Goal: Task Accomplishment & Management: Manage account settings

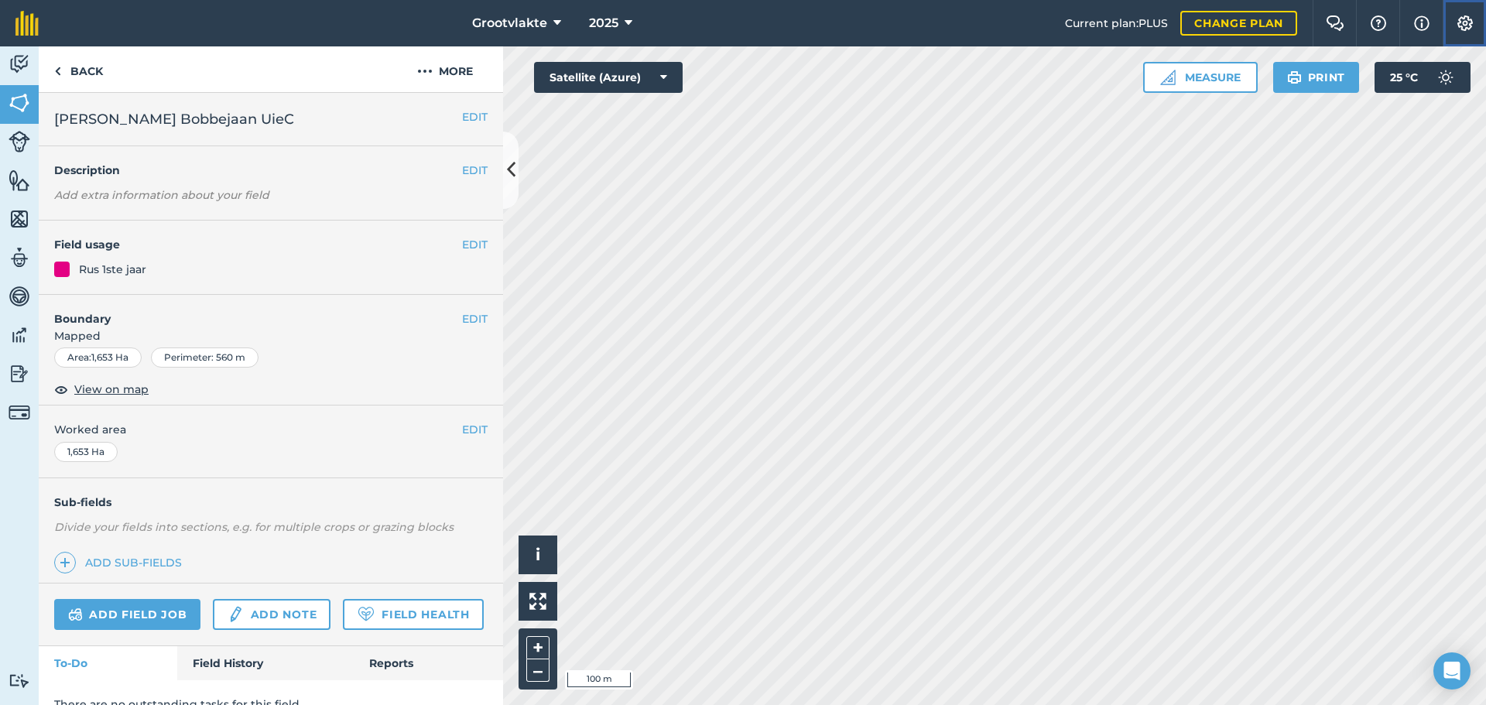
click at [1470, 25] on img at bounding box center [1464, 22] width 19 height 15
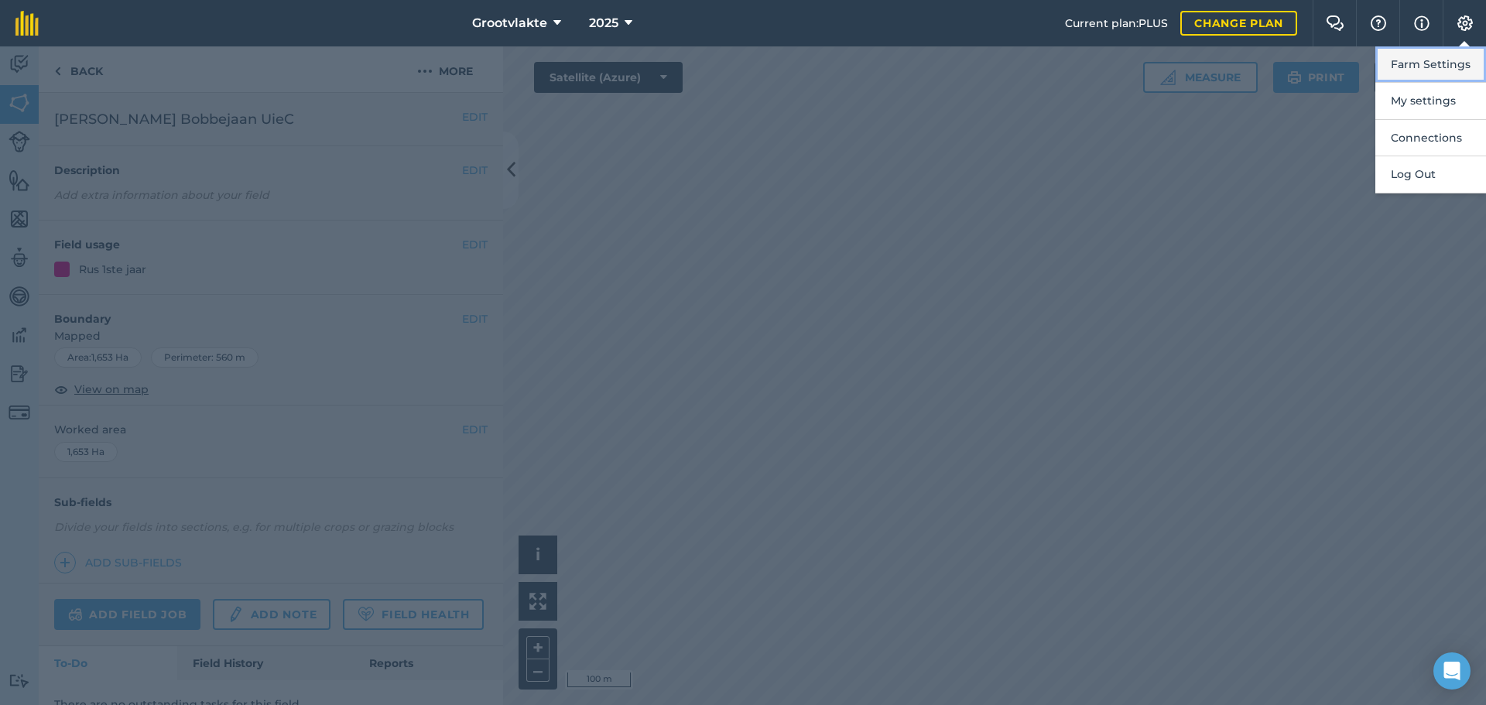
click at [1421, 65] on button "Farm Settings" at bounding box center [1430, 64] width 111 height 36
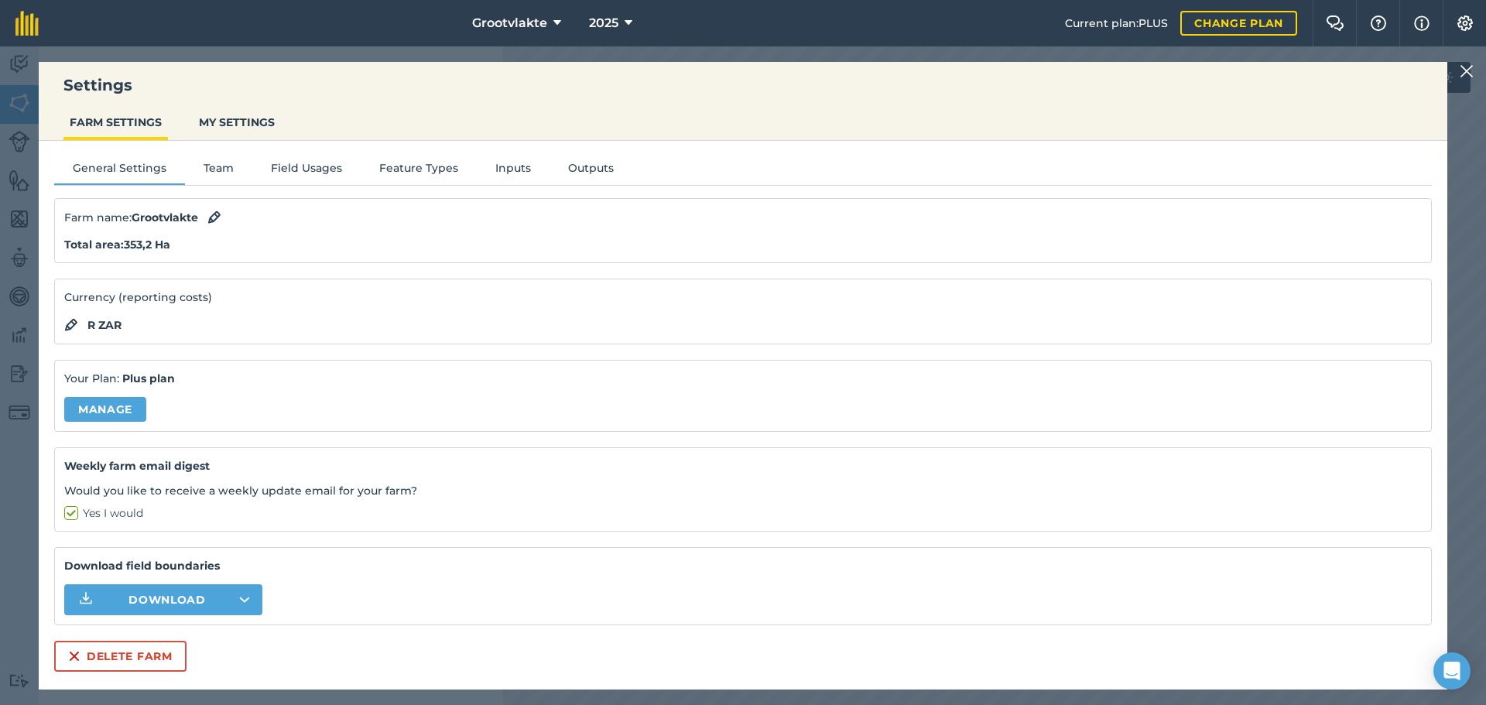
scroll to position [67, 0]
click at [215, 173] on button "Team" at bounding box center [218, 170] width 67 height 23
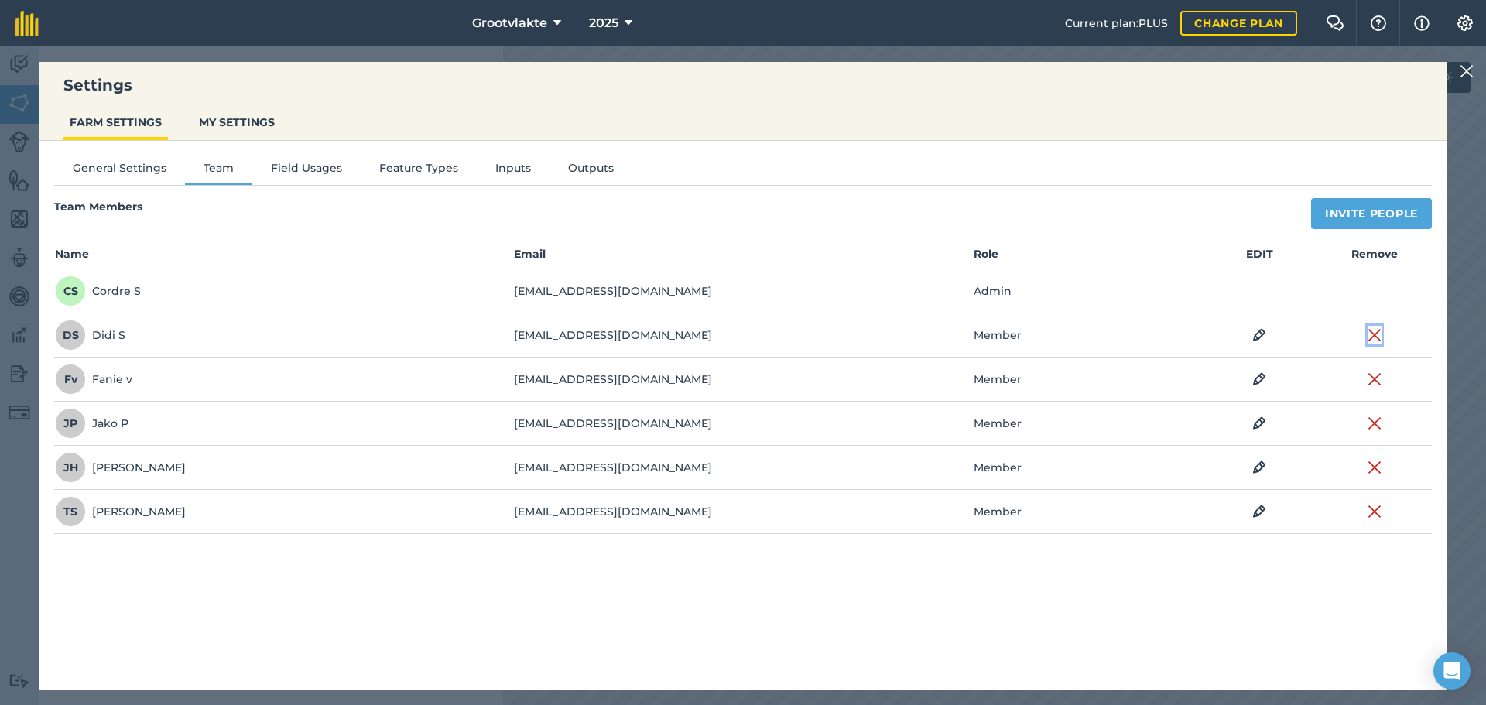
click at [1371, 333] on img at bounding box center [1374, 335] width 14 height 19
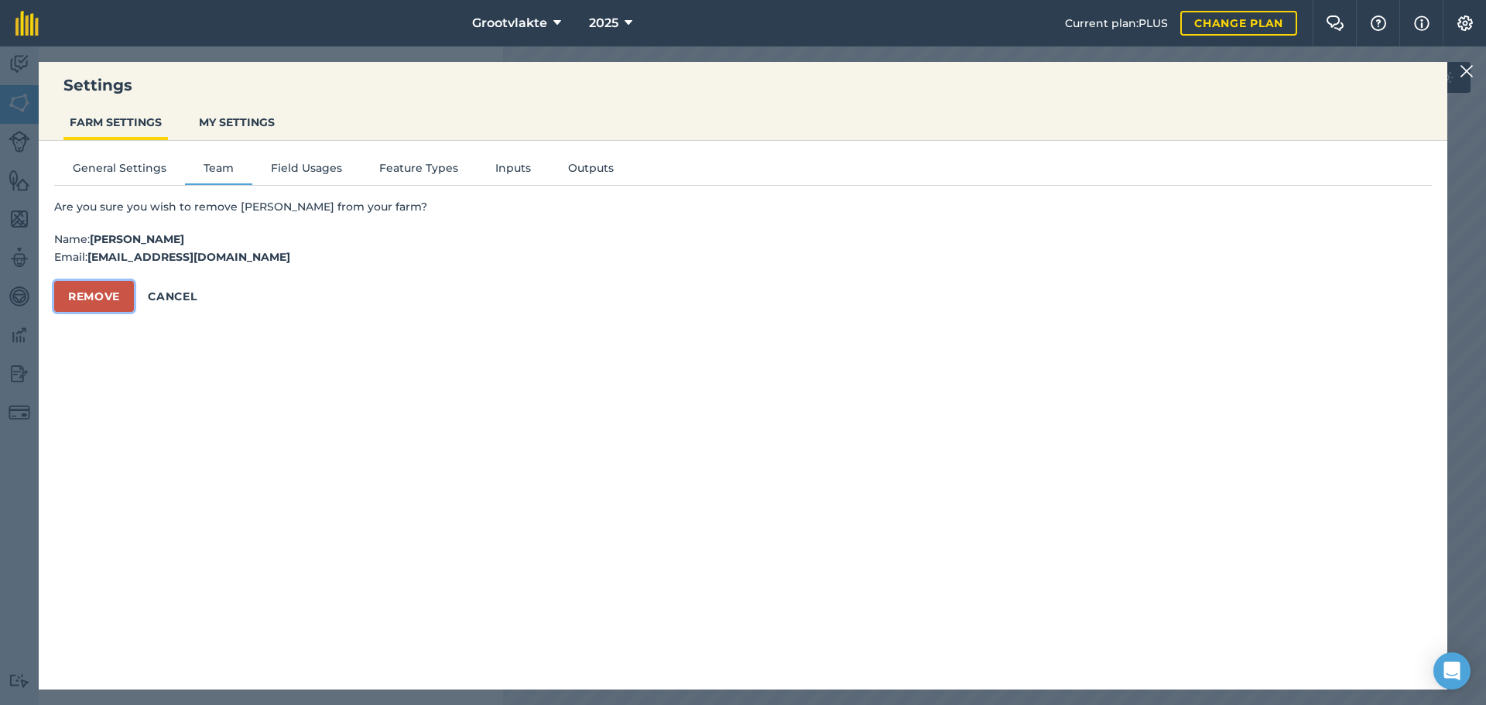
click at [93, 290] on button "Remove" at bounding box center [94, 296] width 80 height 31
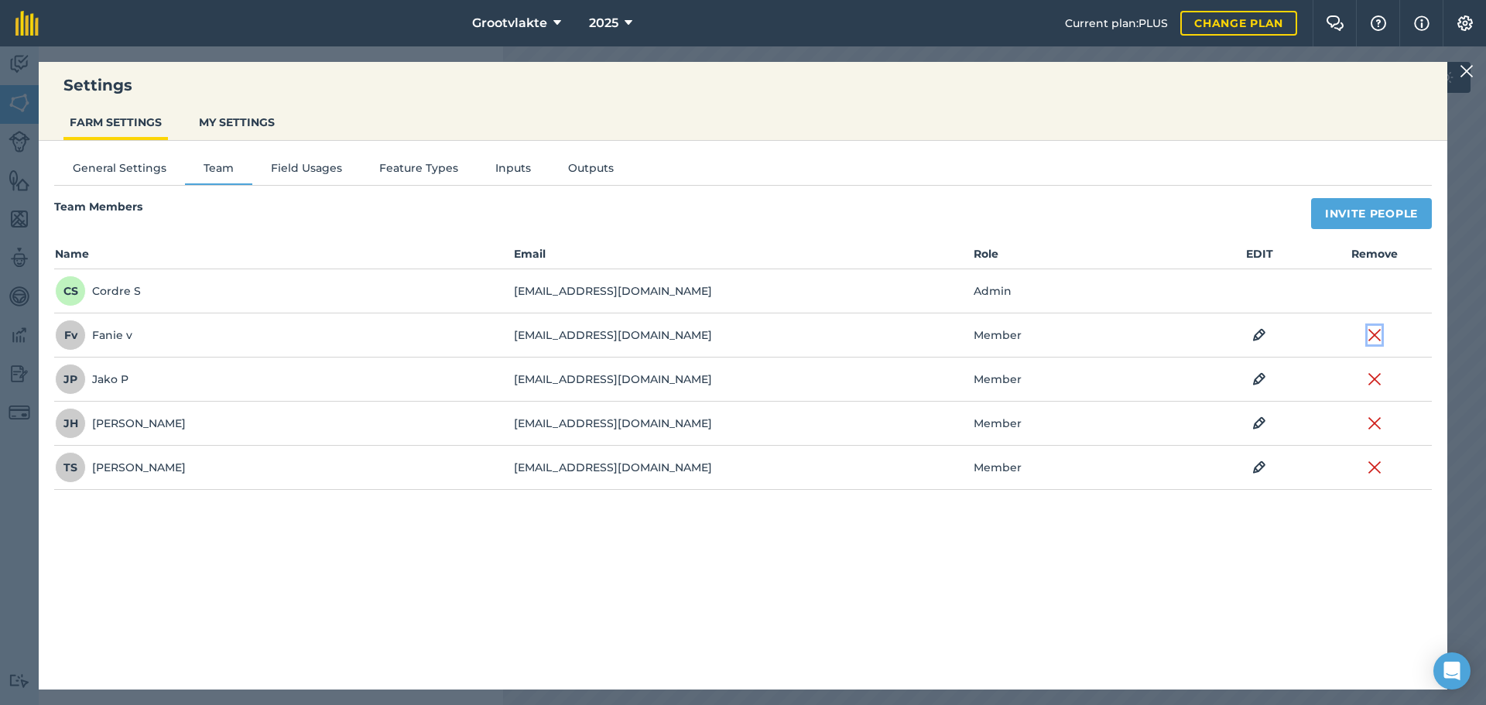
click at [1373, 338] on img at bounding box center [1374, 335] width 14 height 19
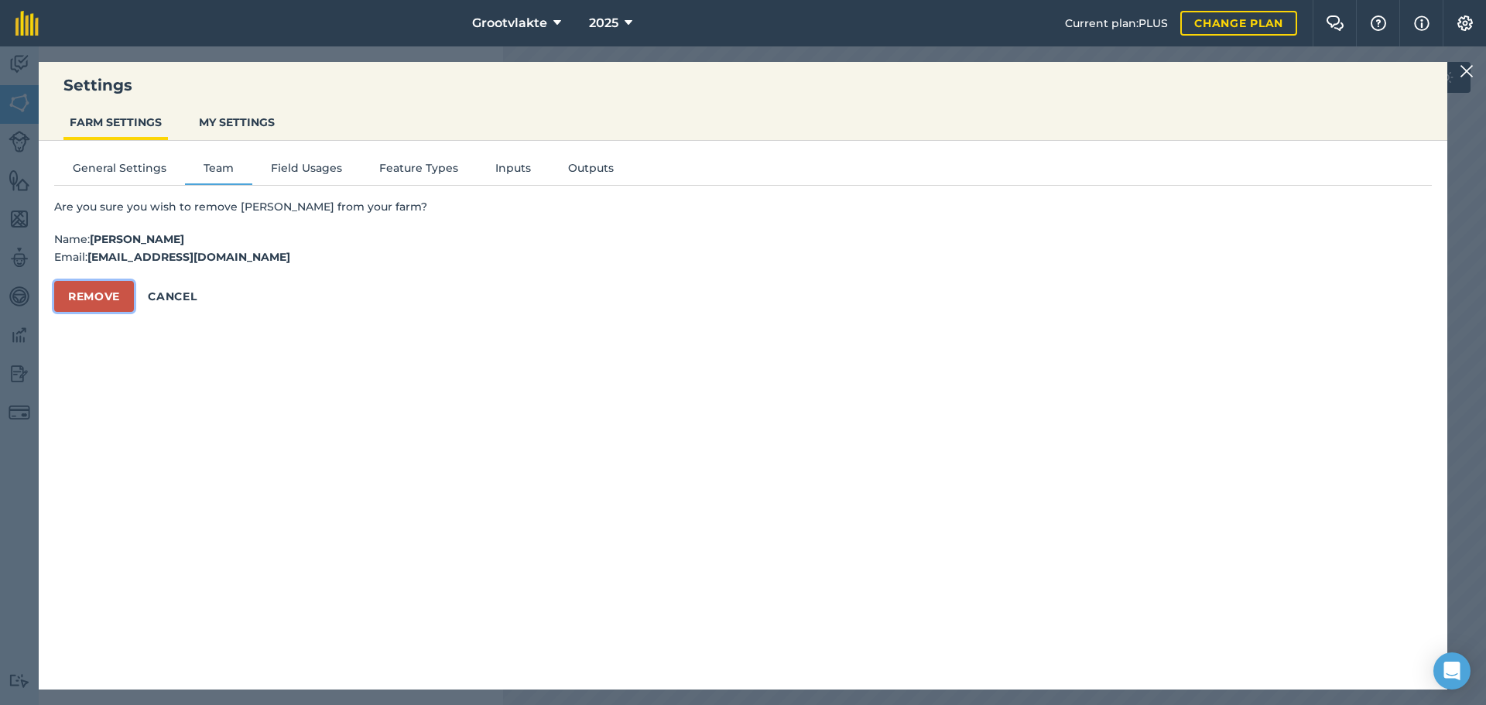
click at [74, 292] on button "Remove" at bounding box center [94, 296] width 80 height 31
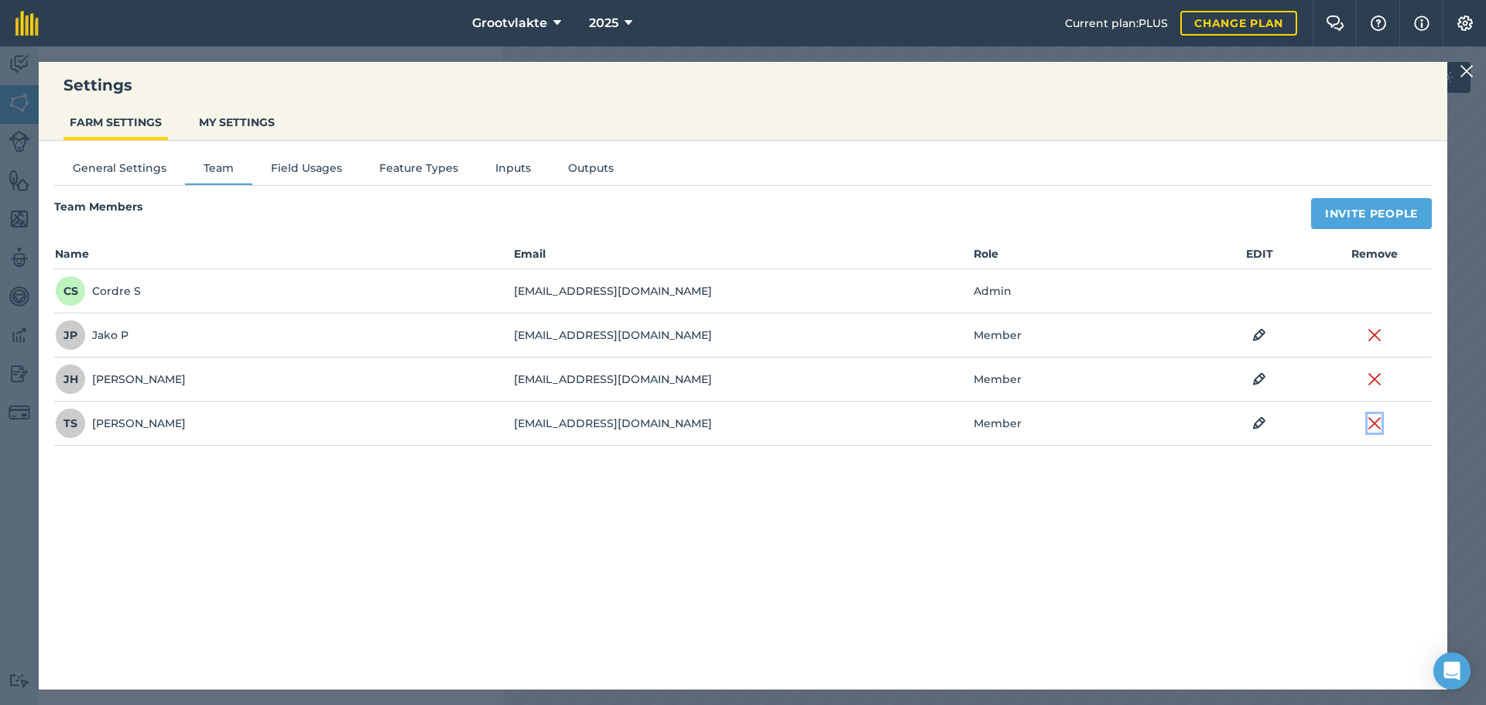
click at [1374, 423] on img at bounding box center [1374, 423] width 14 height 19
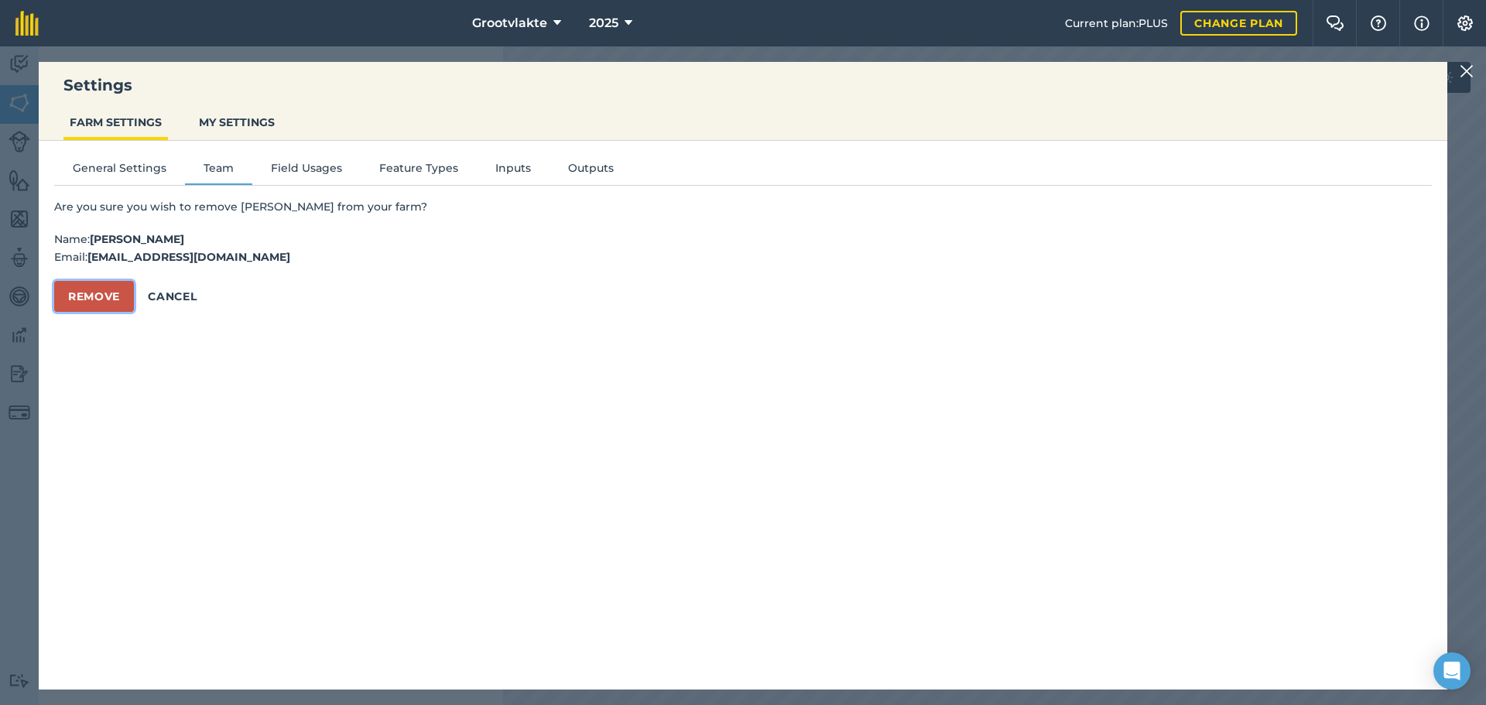
click at [115, 296] on button "Remove" at bounding box center [94, 296] width 80 height 31
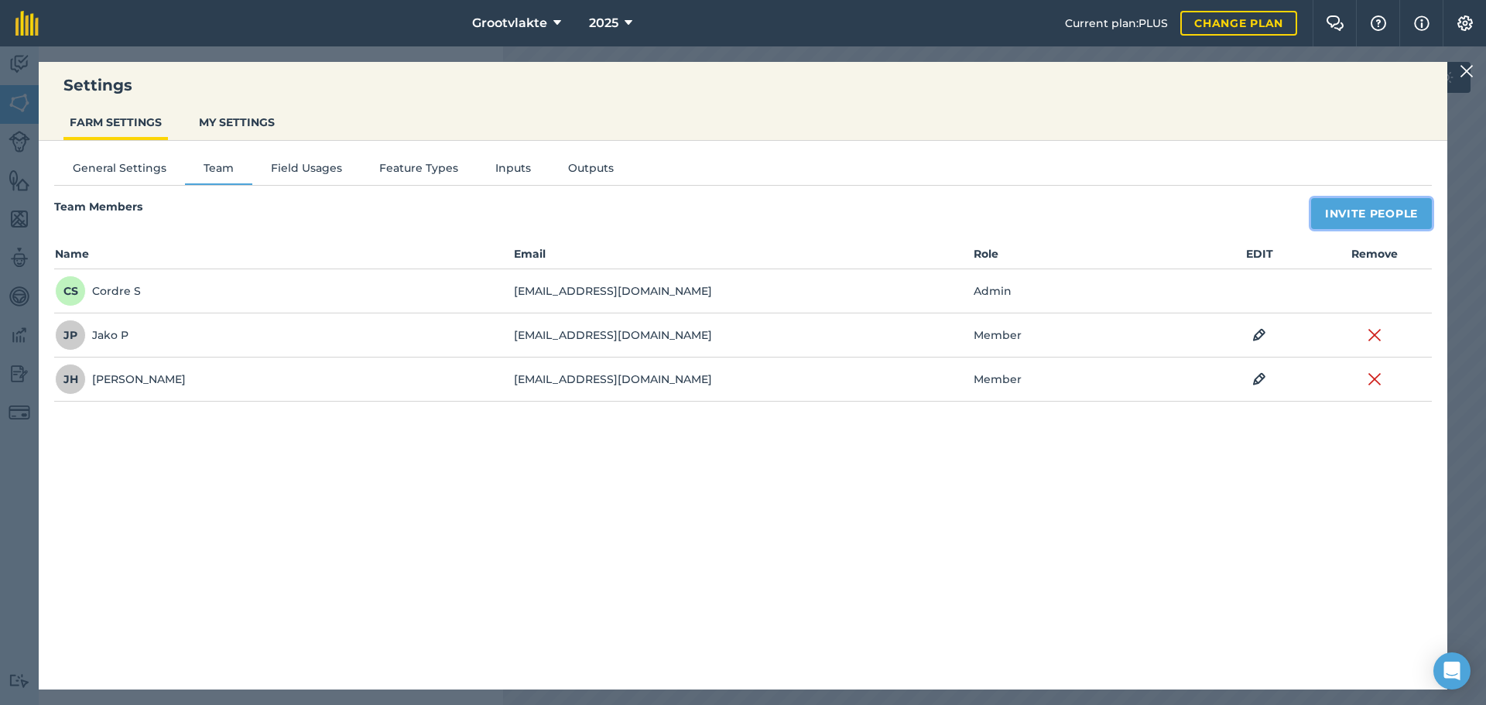
click at [1351, 217] on button "Invite People" at bounding box center [1371, 213] width 121 height 31
select select "MEMBER"
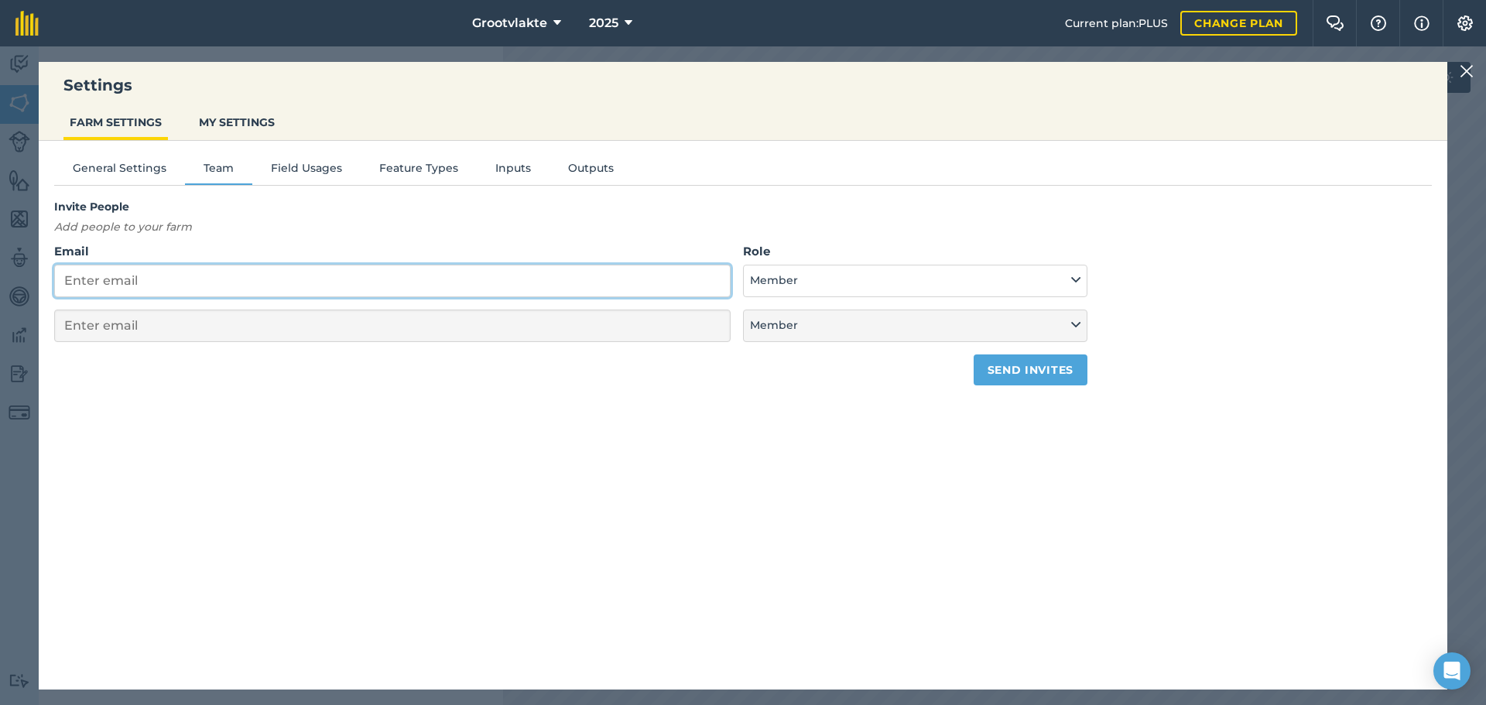
click at [266, 281] on input "Email" at bounding box center [392, 281] width 676 height 32
type input "g"
select select "MEMBER"
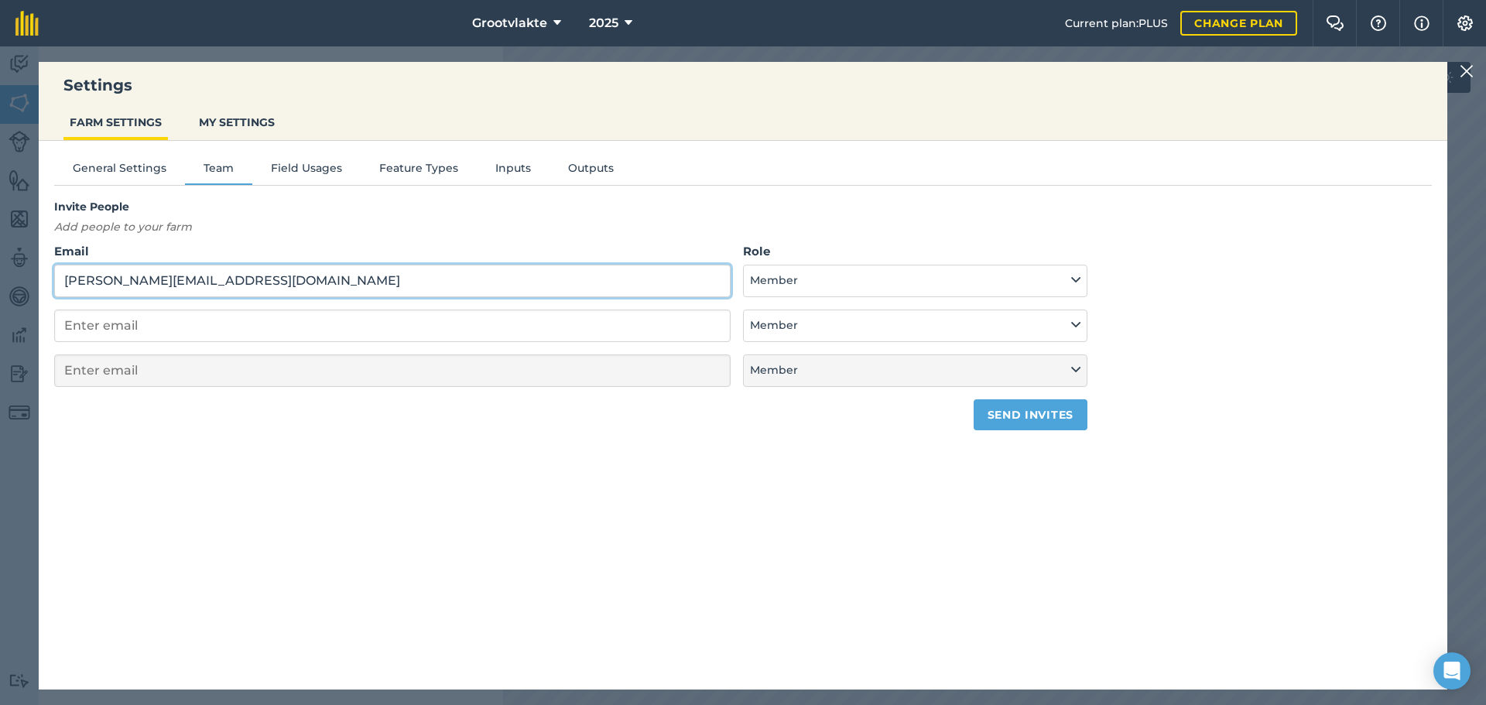
type input "[PERSON_NAME][EMAIL_ADDRESS][DOMAIN_NAME]"
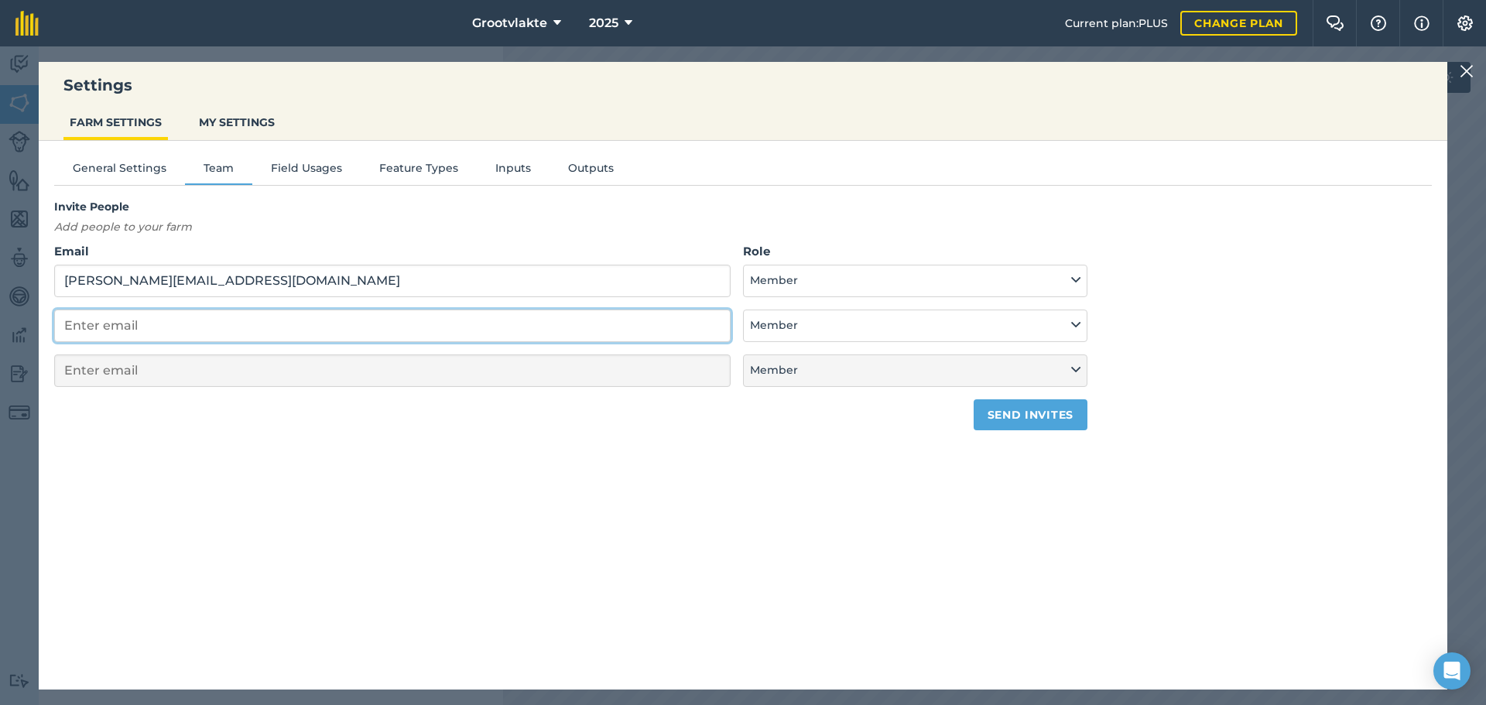
click at [261, 326] on input "email" at bounding box center [392, 326] width 676 height 32
type input "ma"
select select "MEMBER"
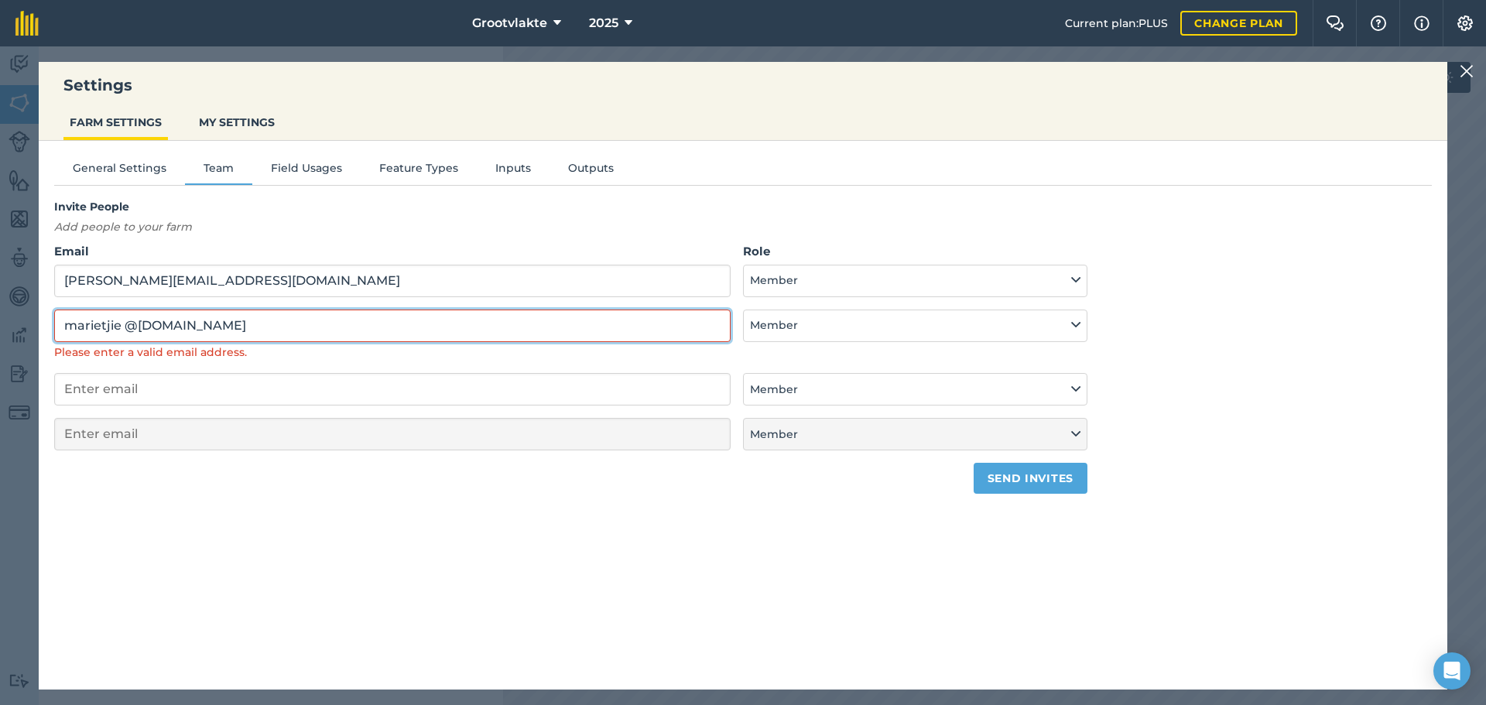
type input "marietjie @[DOMAIN_NAME]"
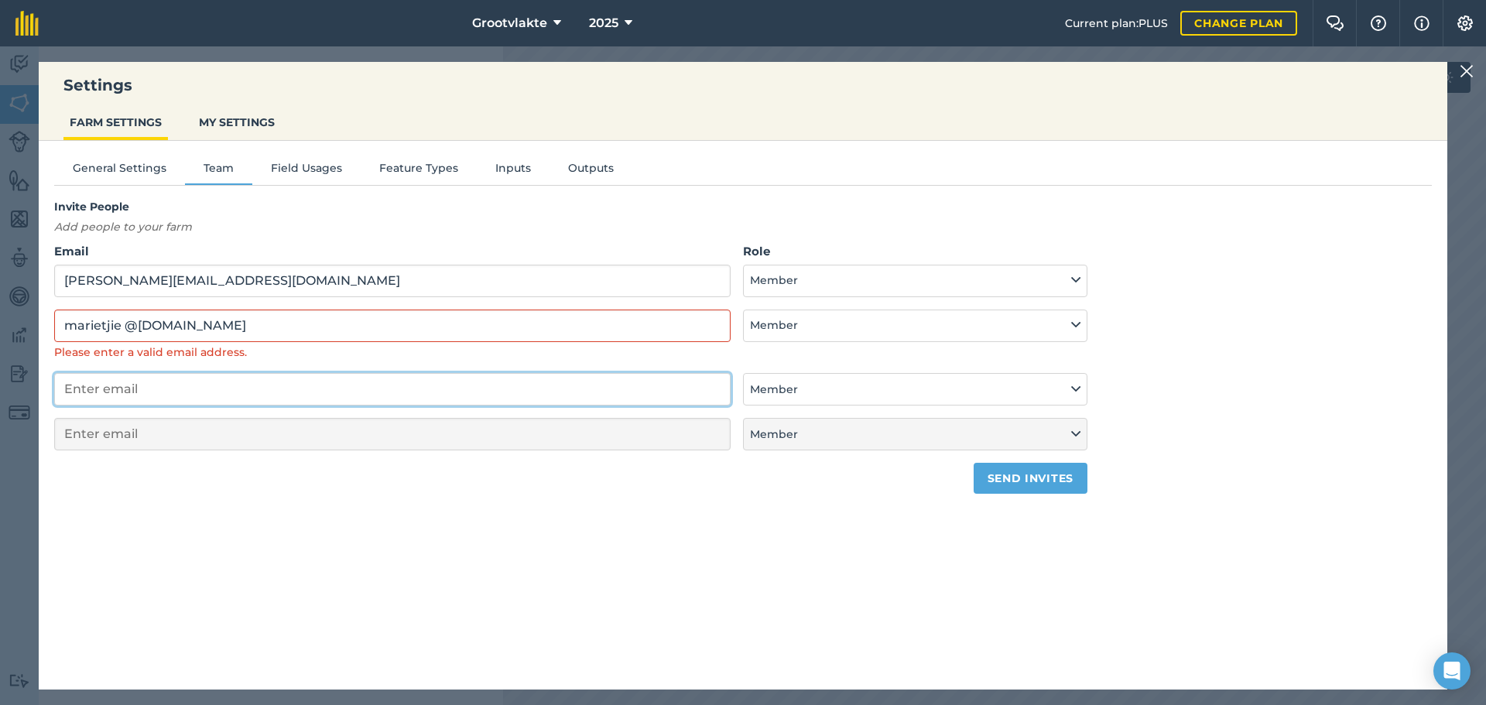
type input "g"
select select "MEMBER"
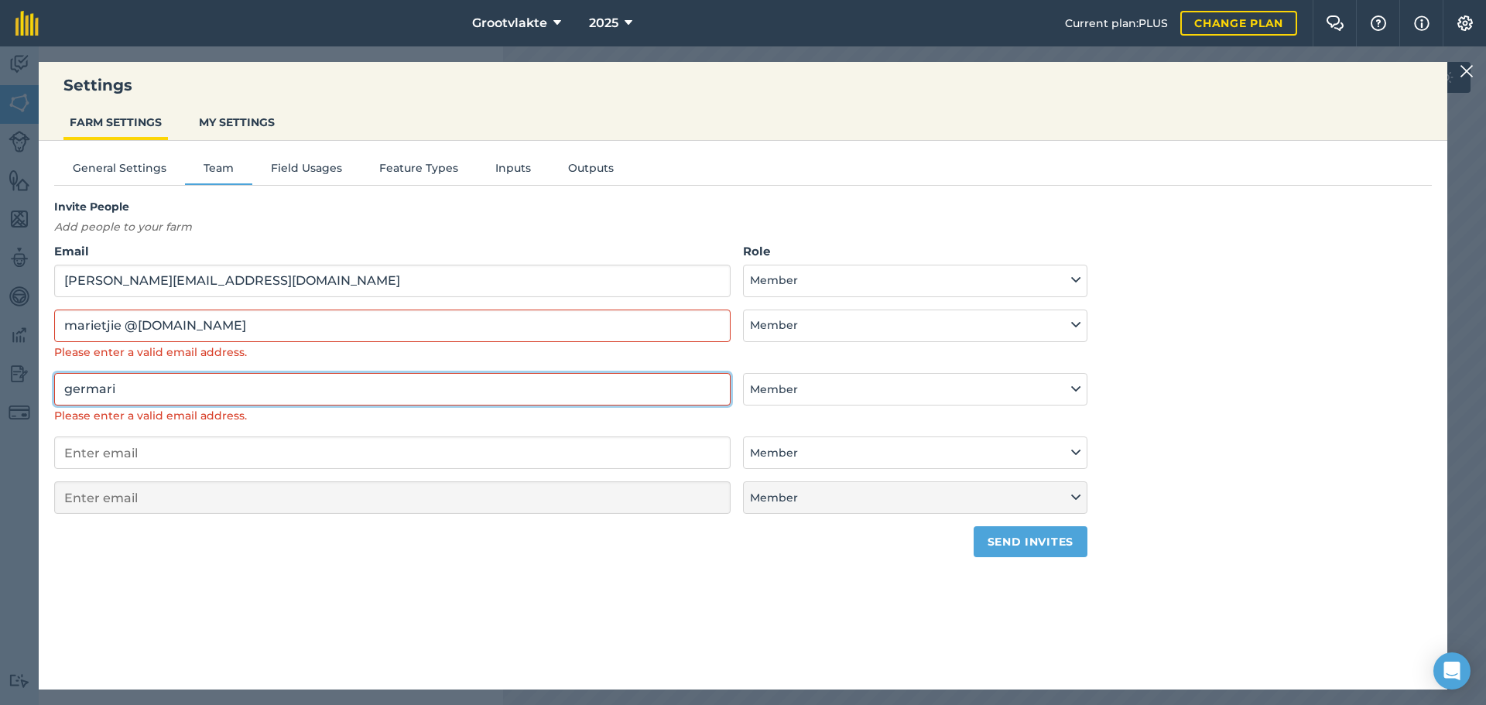
click at [173, 390] on input "germari" at bounding box center [392, 389] width 676 height 32
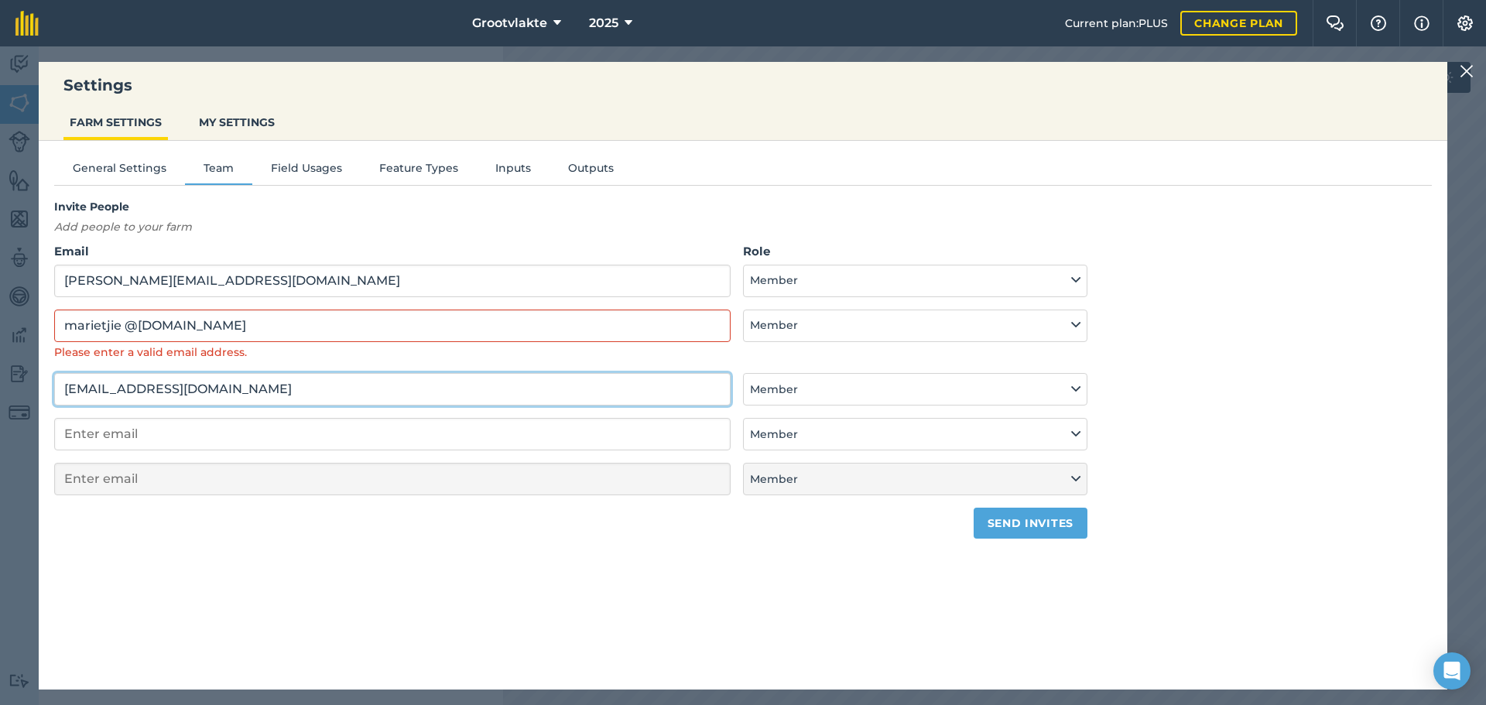
type input "[EMAIL_ADDRESS][DOMAIN_NAME]"
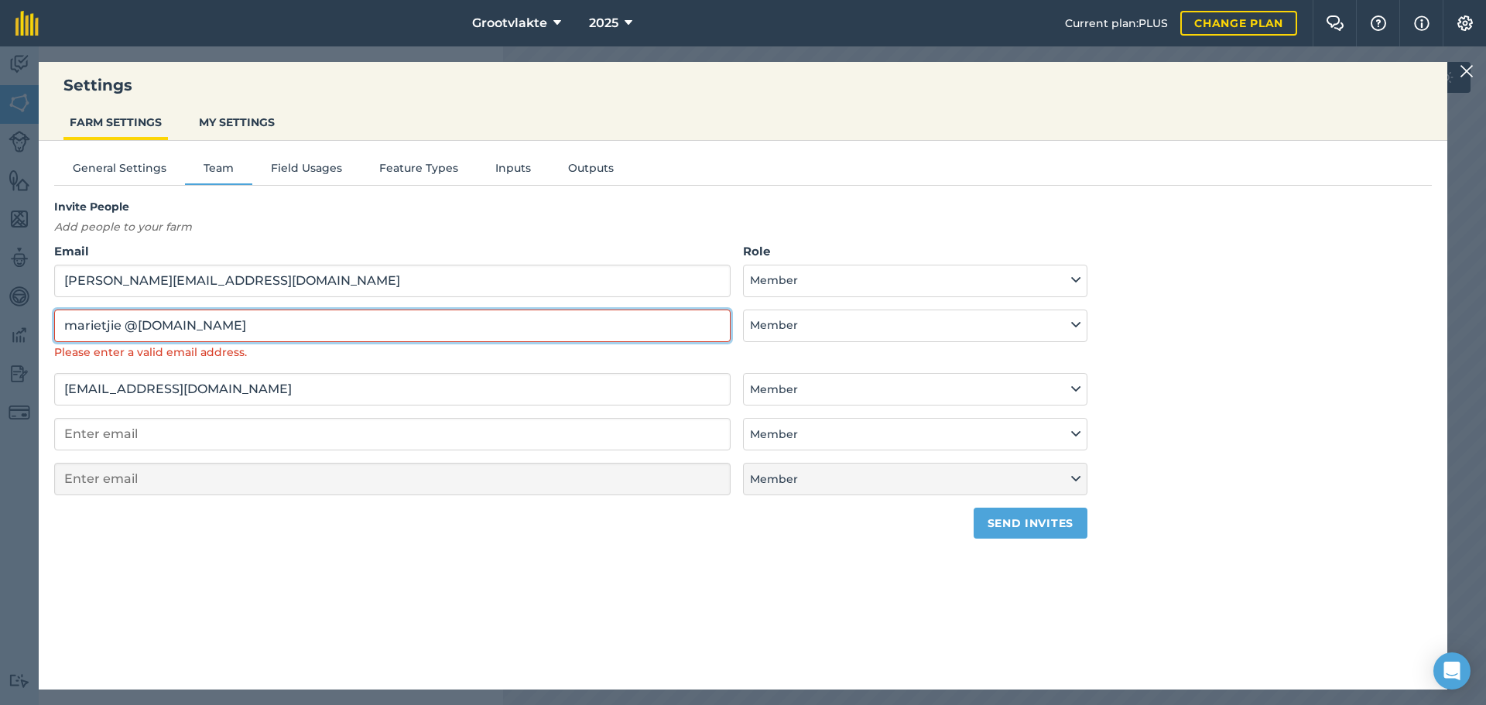
click at [115, 325] on input "marietjie @[DOMAIN_NAME]" at bounding box center [392, 326] width 676 height 32
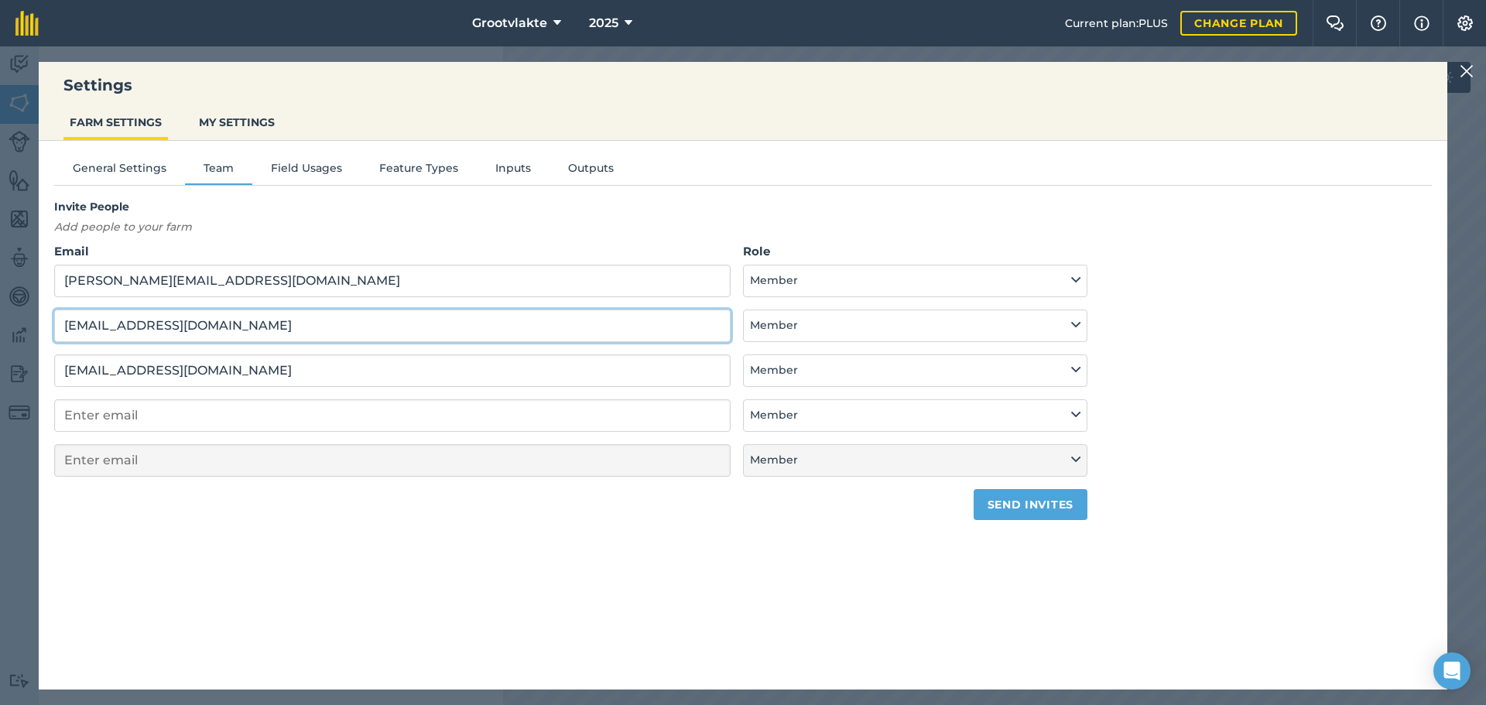
type input "[EMAIL_ADDRESS][DOMAIN_NAME]"
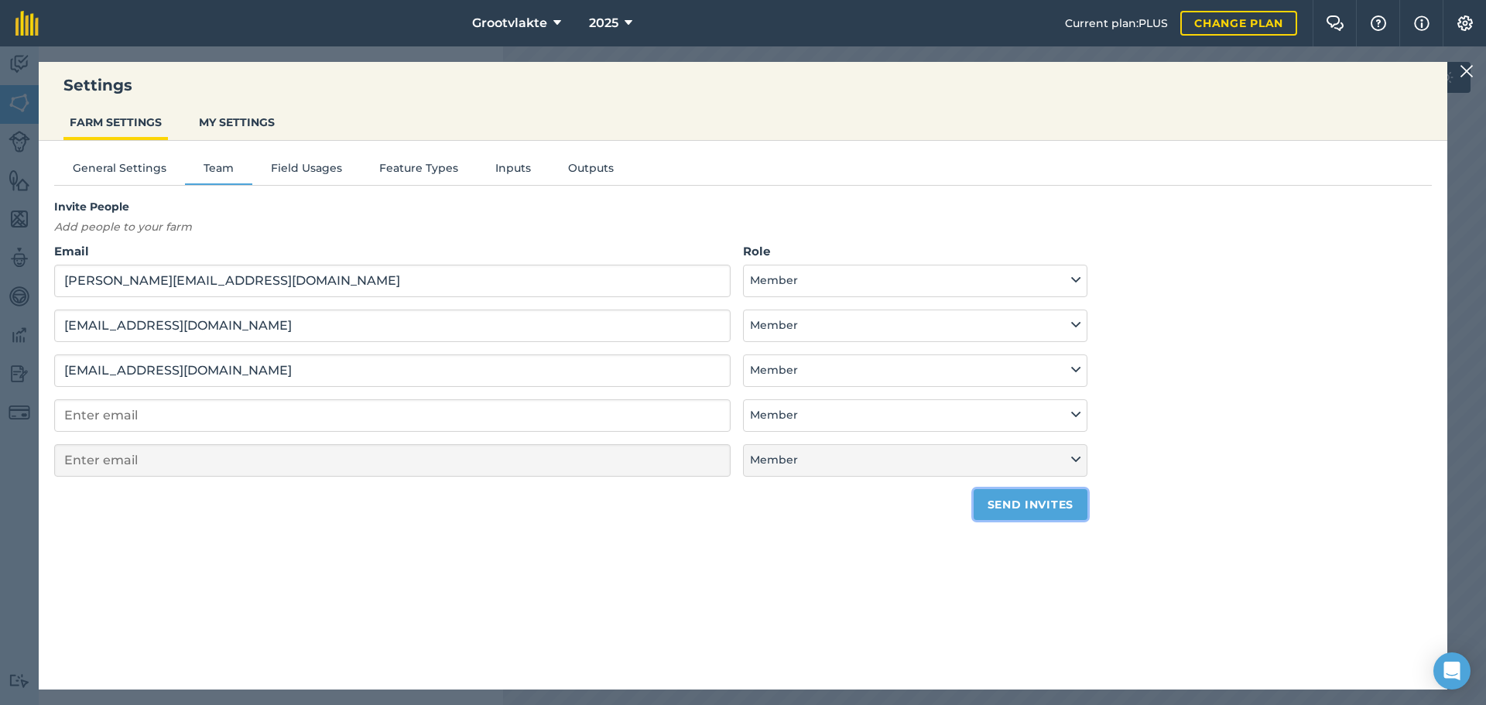
click at [1024, 505] on button "Send invites" at bounding box center [1030, 504] width 114 height 31
